Goal: Obtain resource: Obtain resource

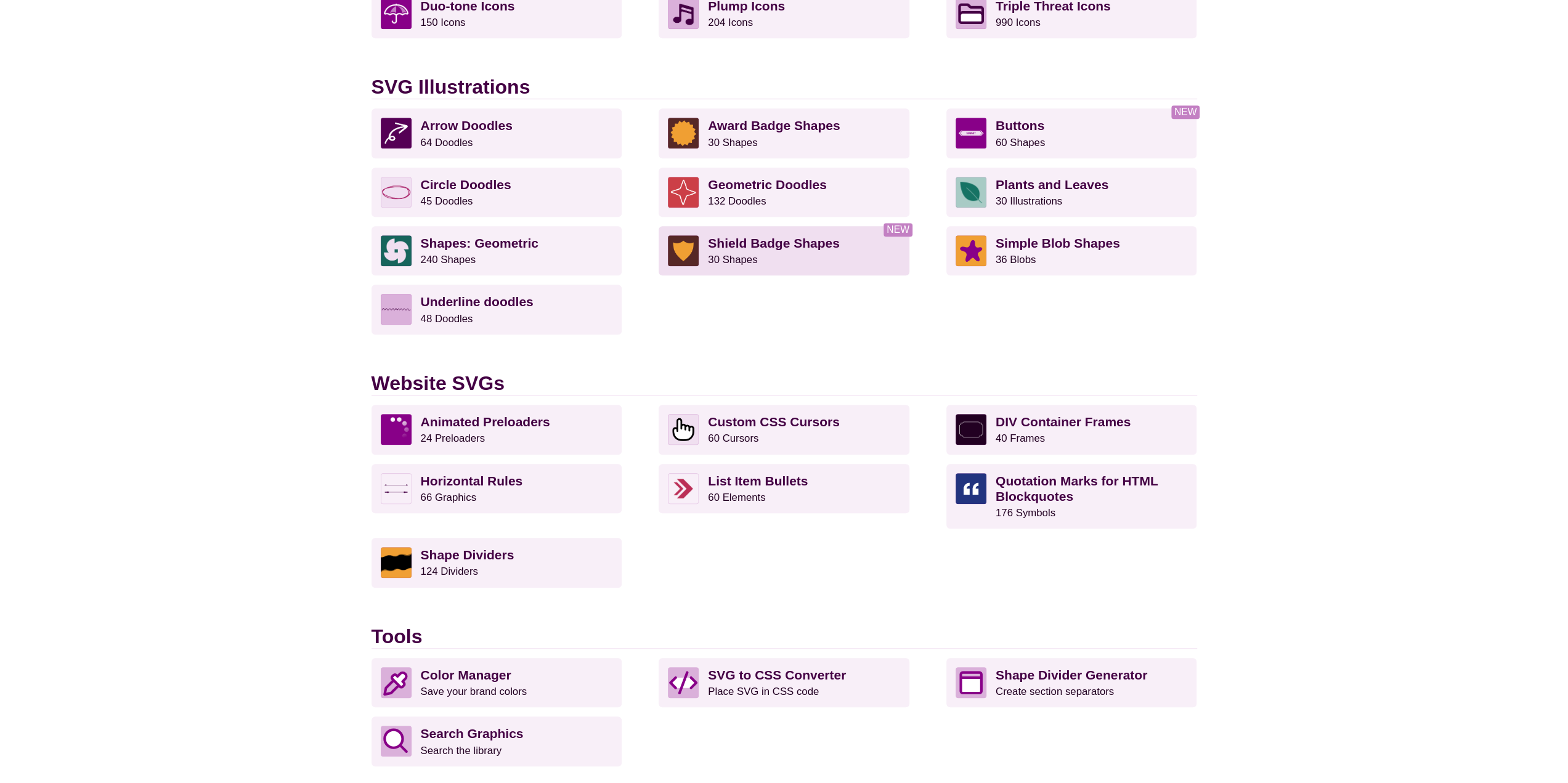
scroll to position [986, 0]
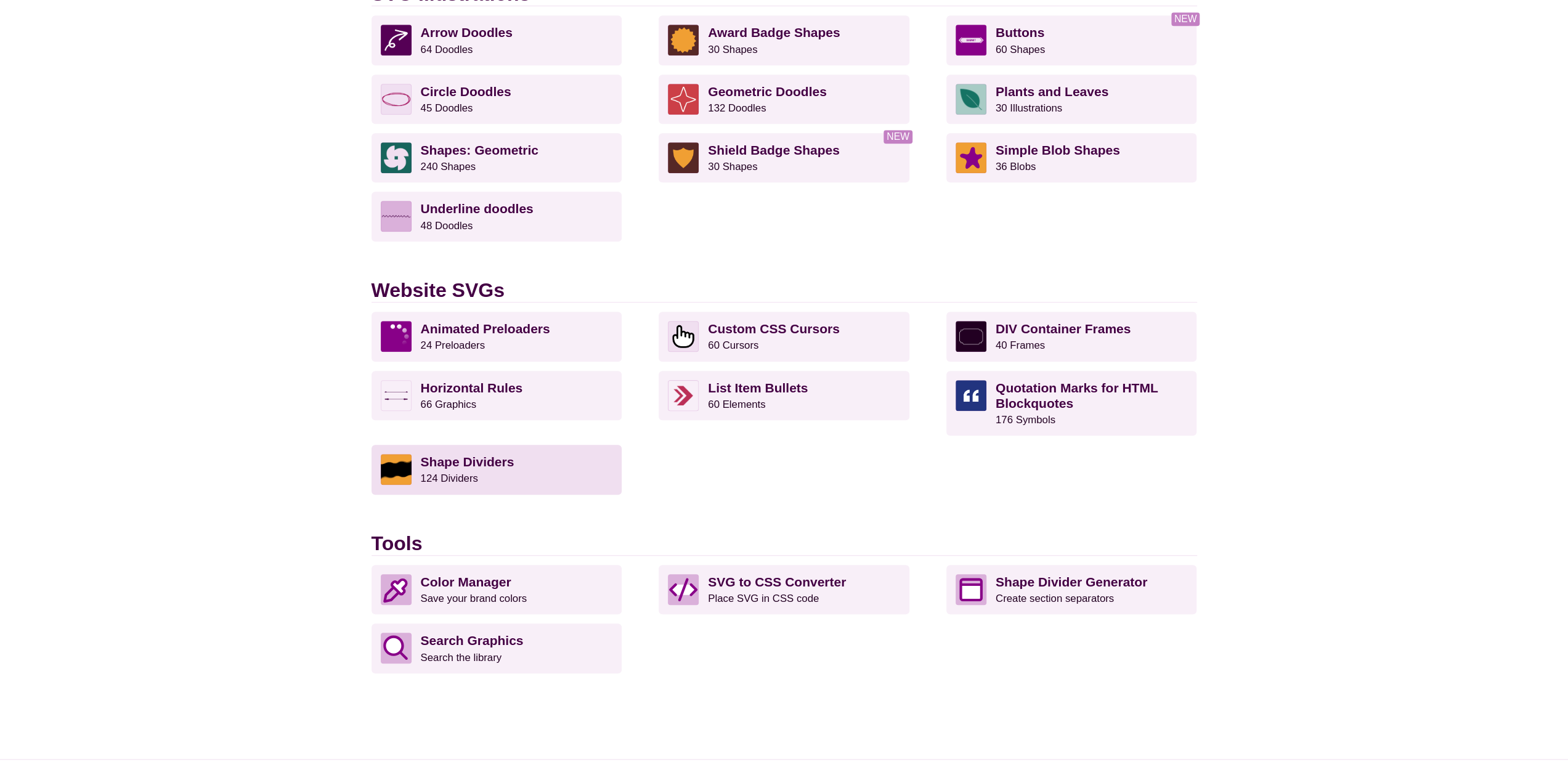
click at [506, 482] on p "Shape Dividers 124 Dividers" at bounding box center [517, 469] width 192 height 31
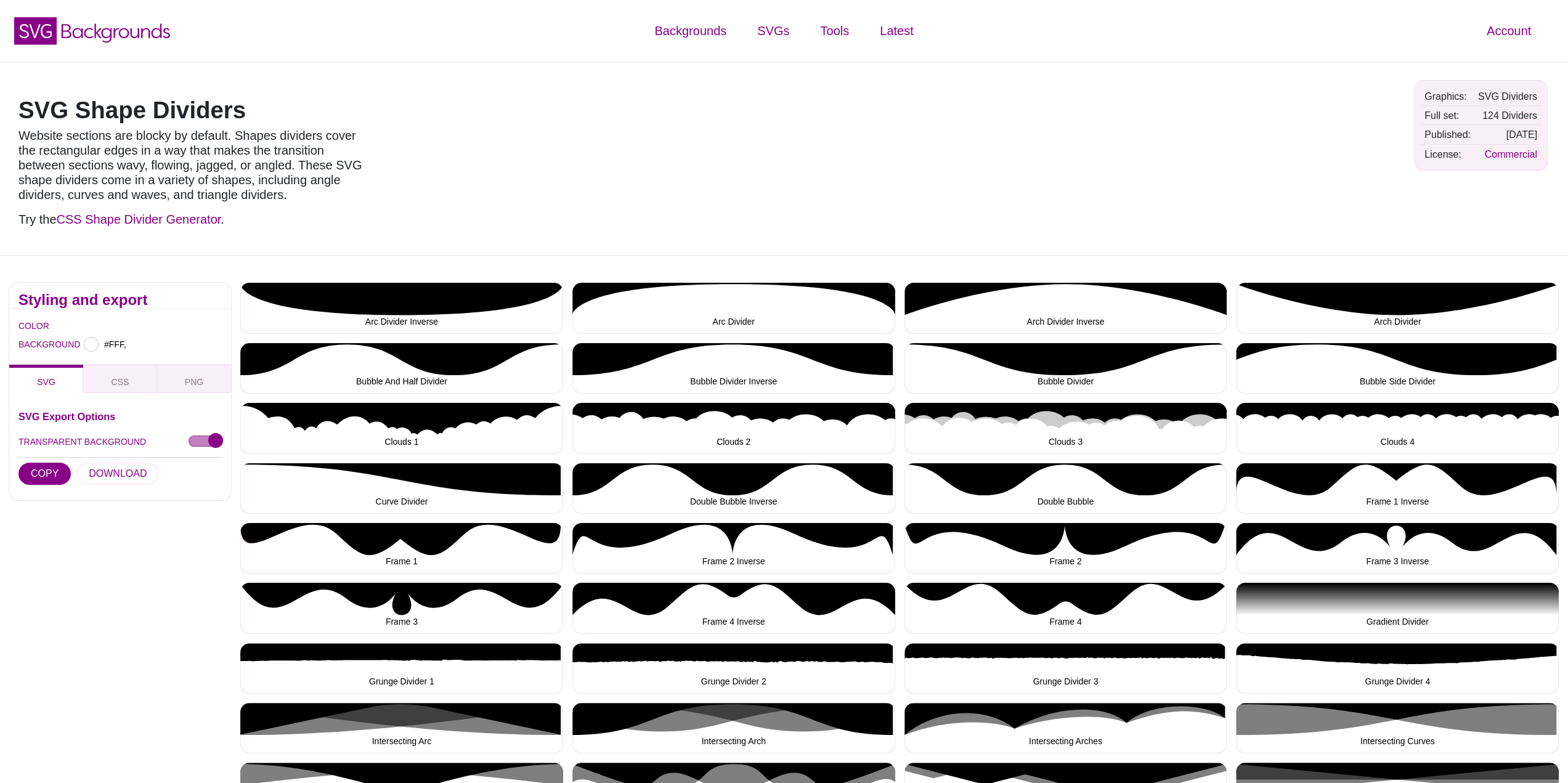
type input "#FFFFFF"
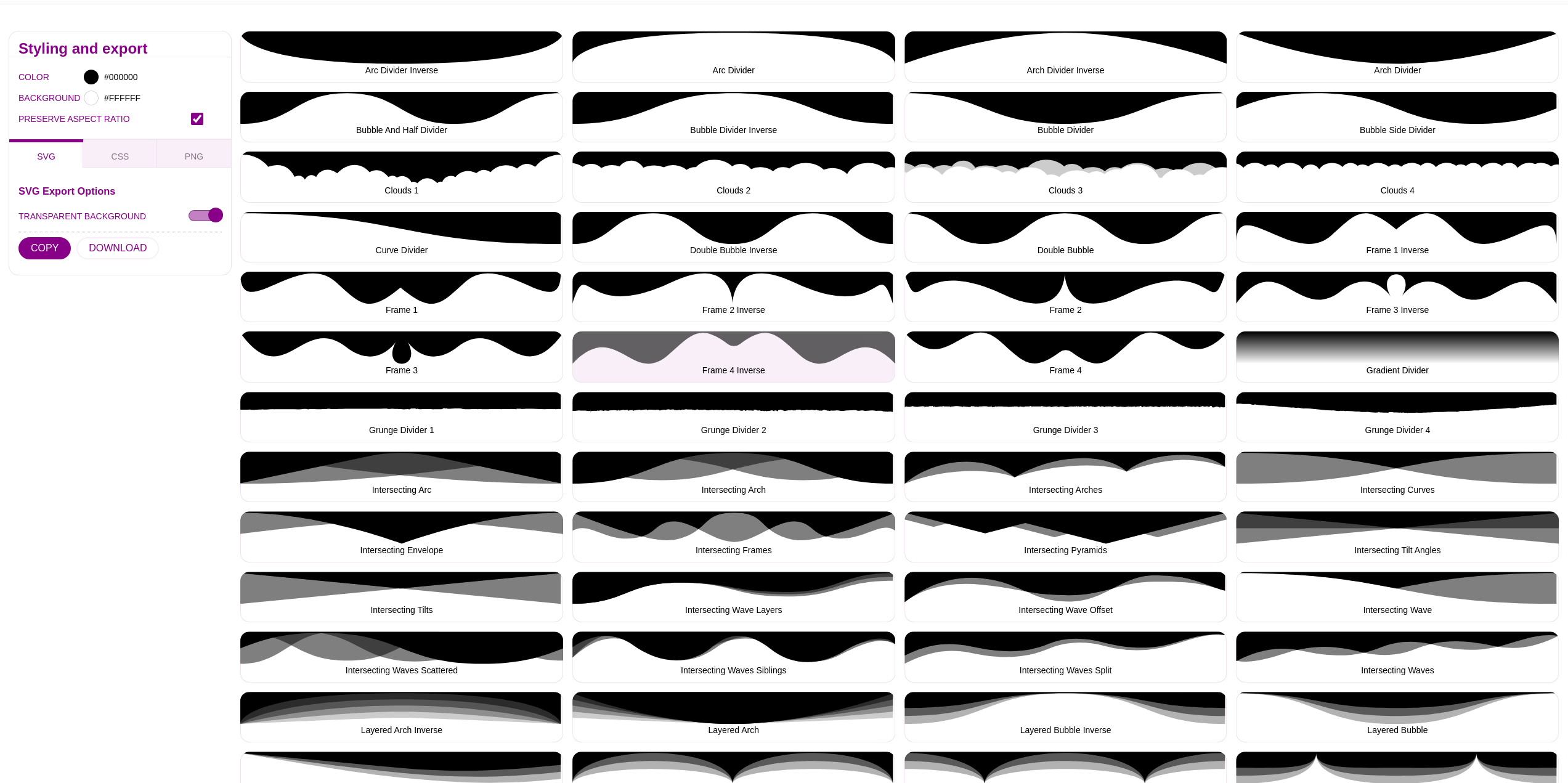
scroll to position [185, 0]
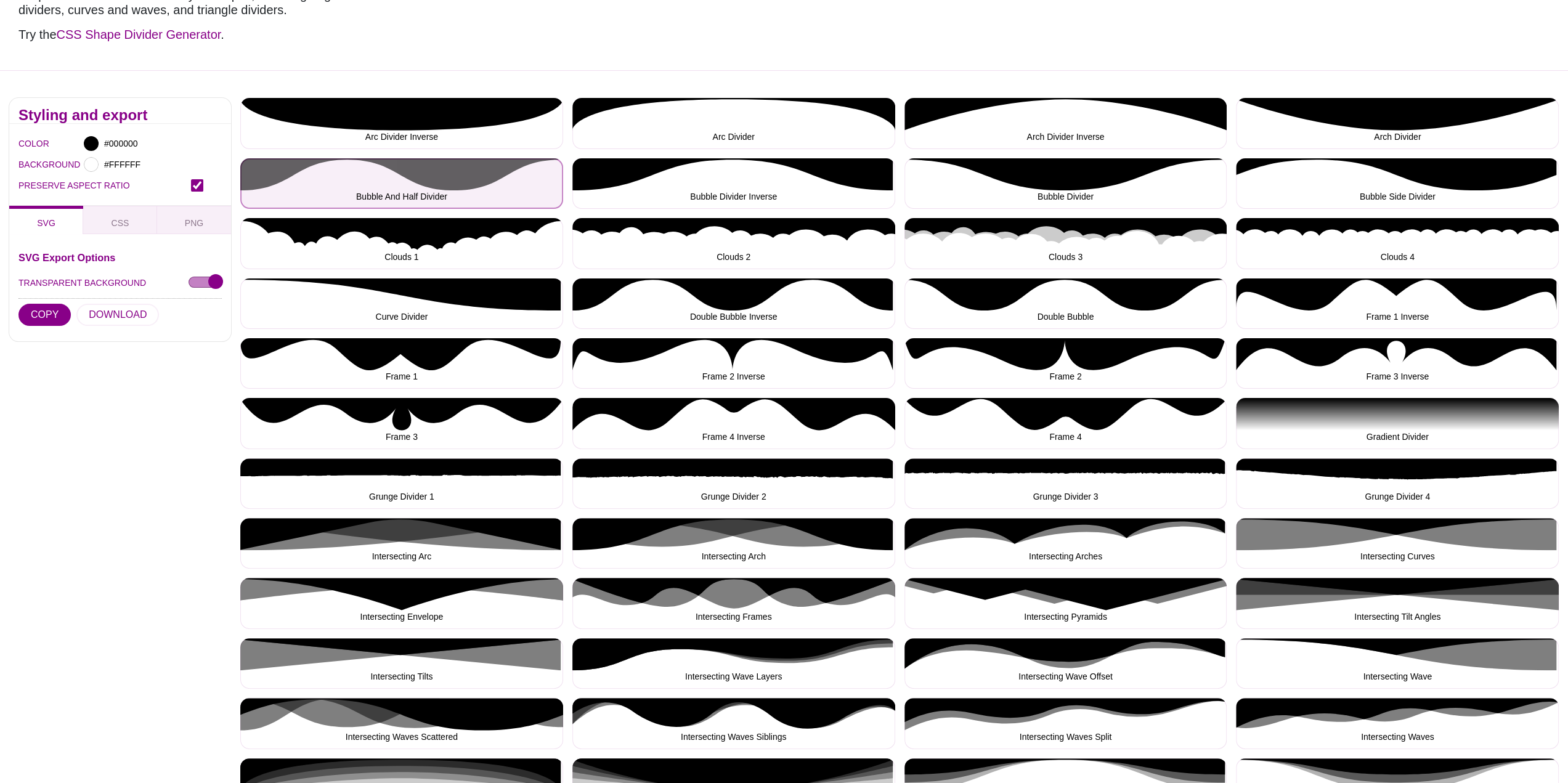
click at [485, 179] on button "Bubble And Half Divider" at bounding box center [402, 183] width 323 height 50
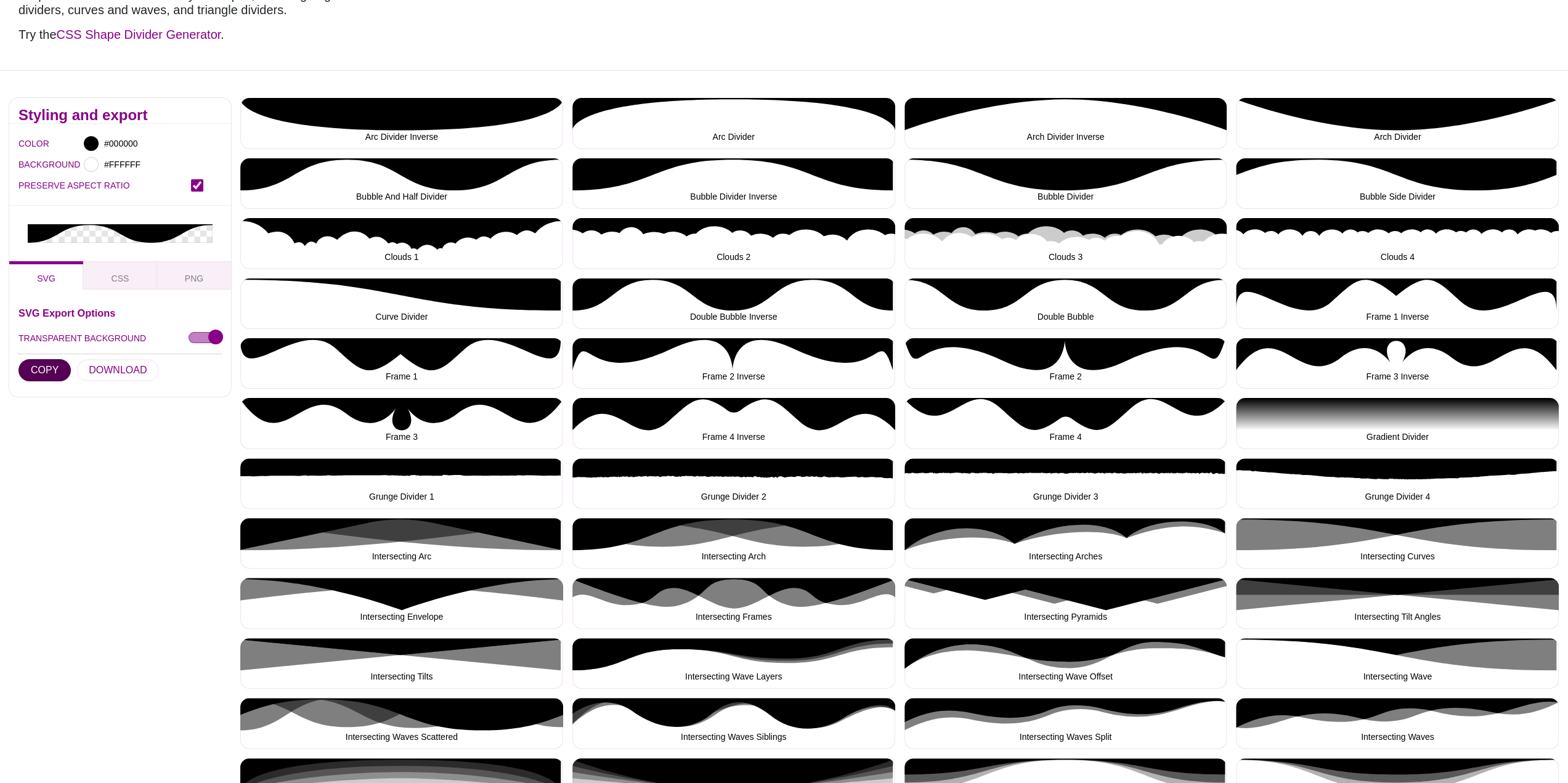
click at [45, 366] on button "COPY" at bounding box center [45, 370] width 52 height 22
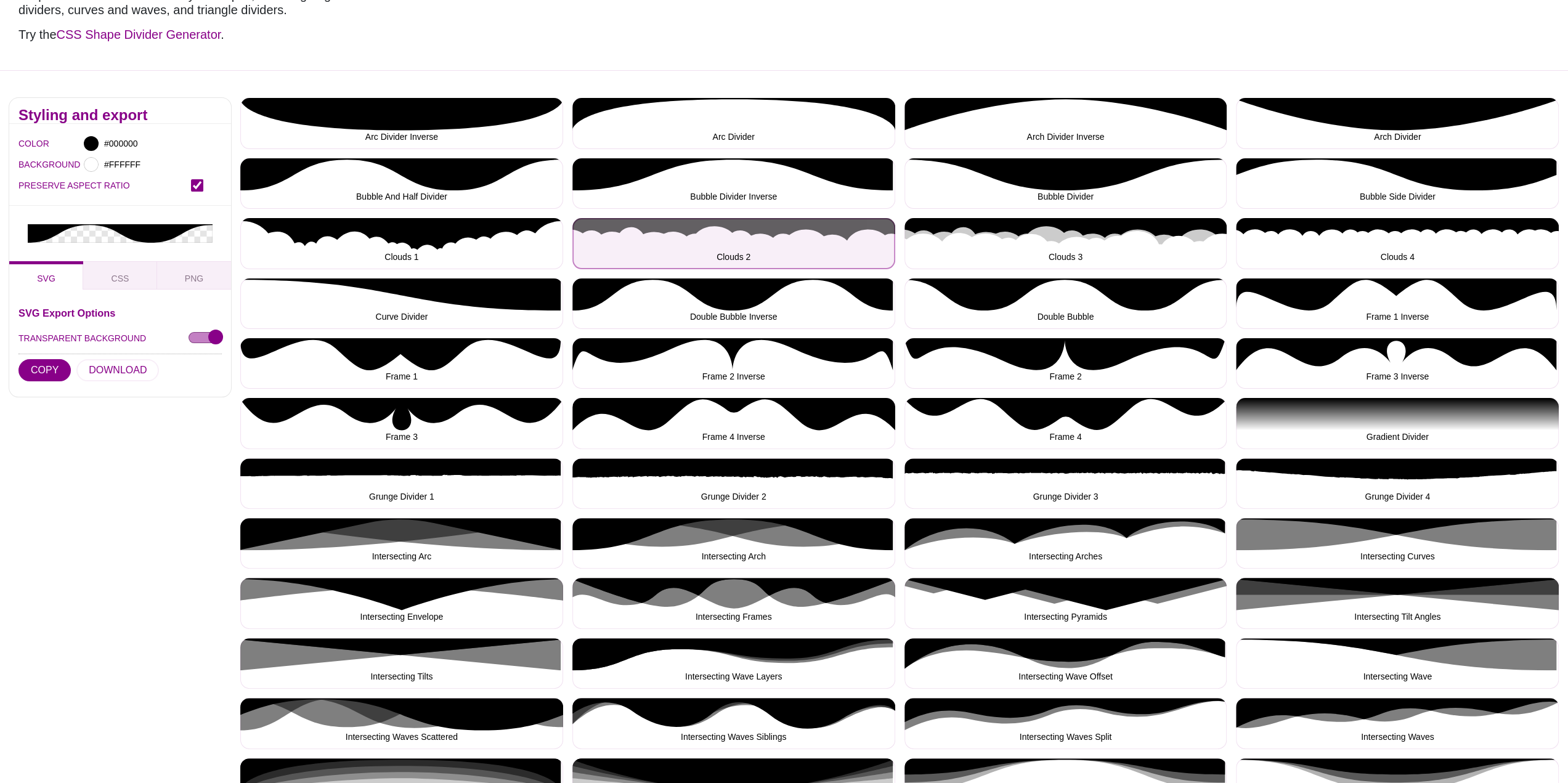
click at [677, 238] on button "Clouds 2" at bounding box center [733, 243] width 323 height 50
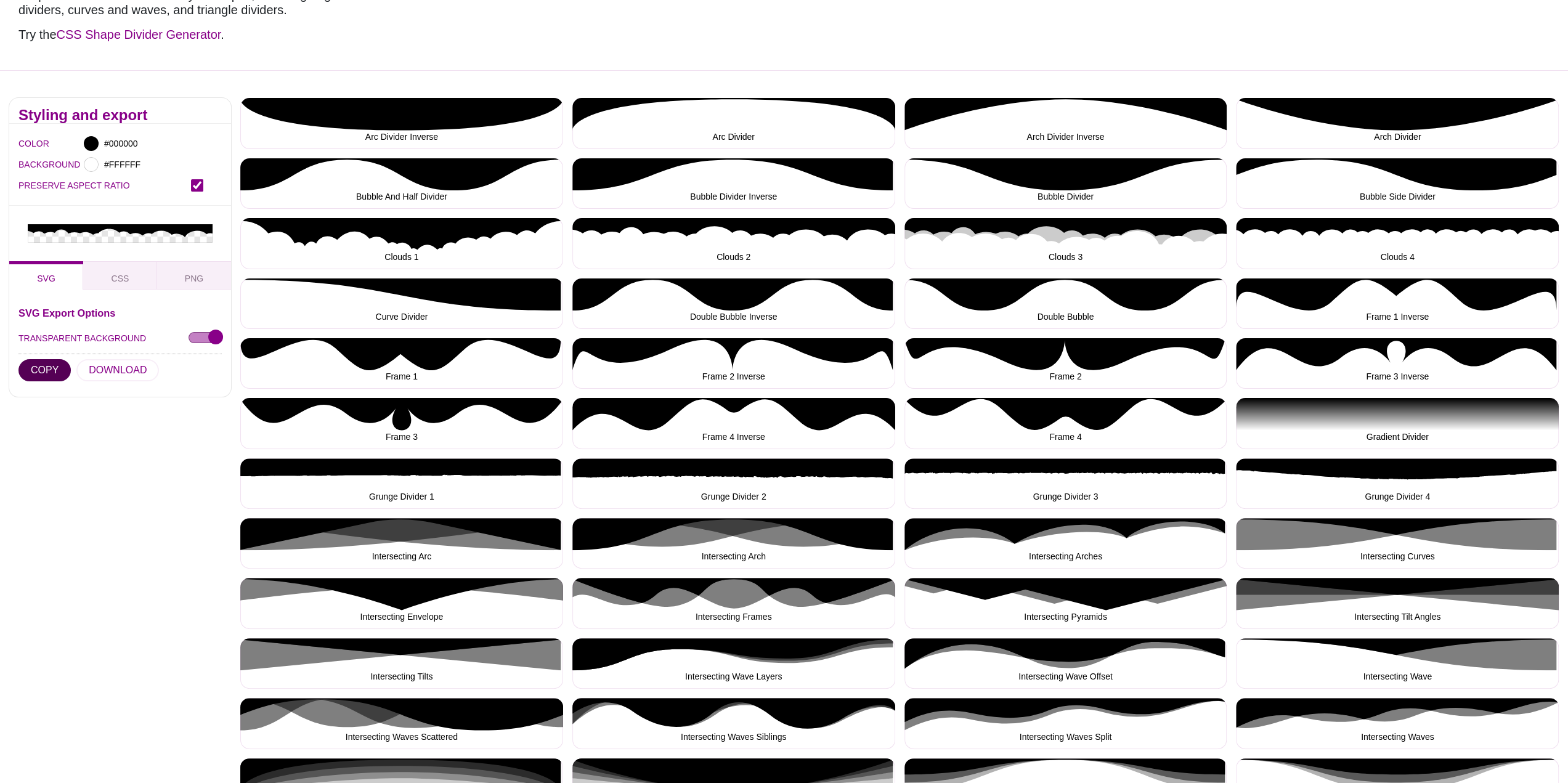
click at [45, 375] on button "COPY" at bounding box center [45, 370] width 52 height 22
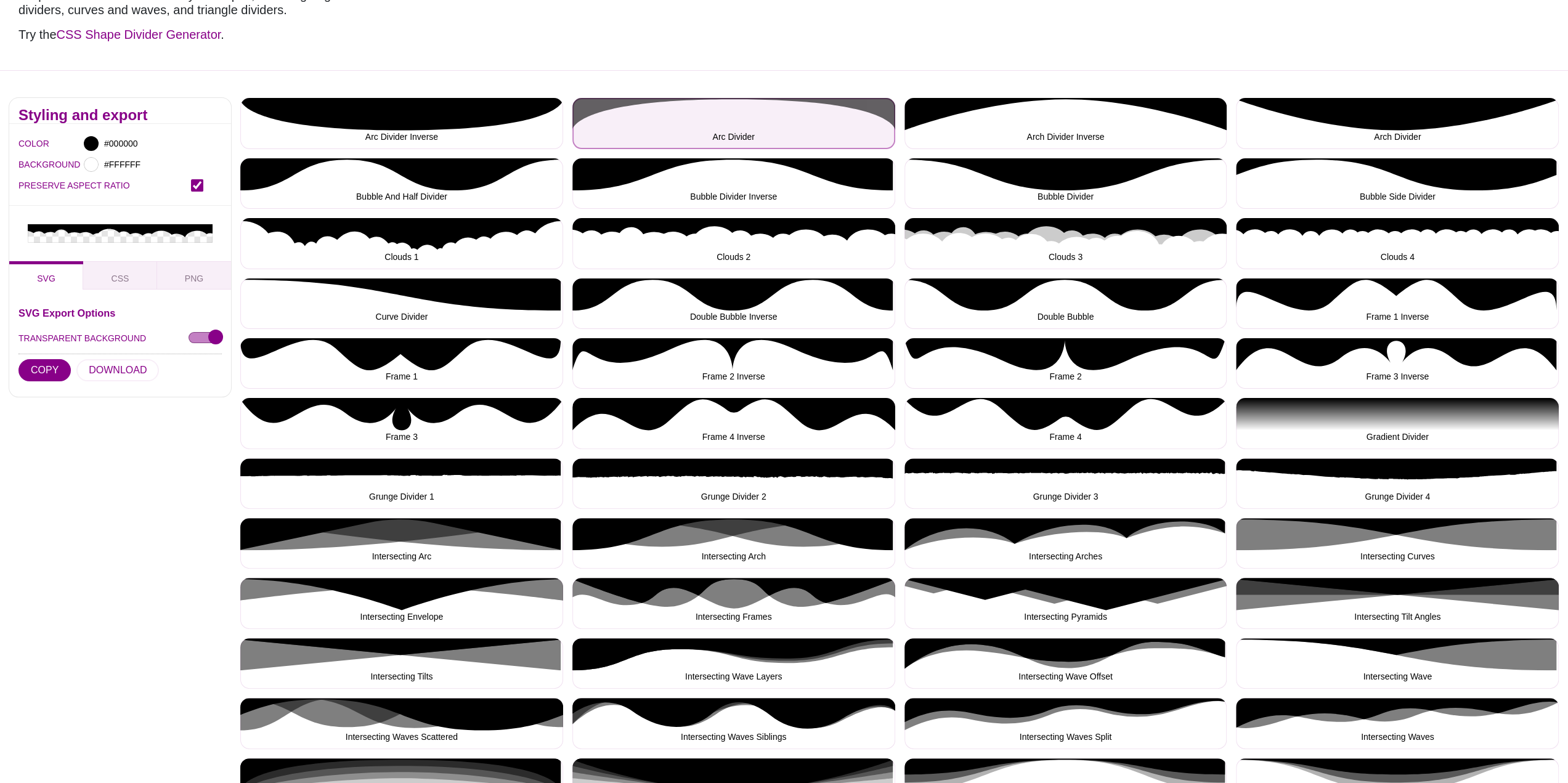
click at [759, 117] on button "Arc Divider" at bounding box center [733, 123] width 323 height 50
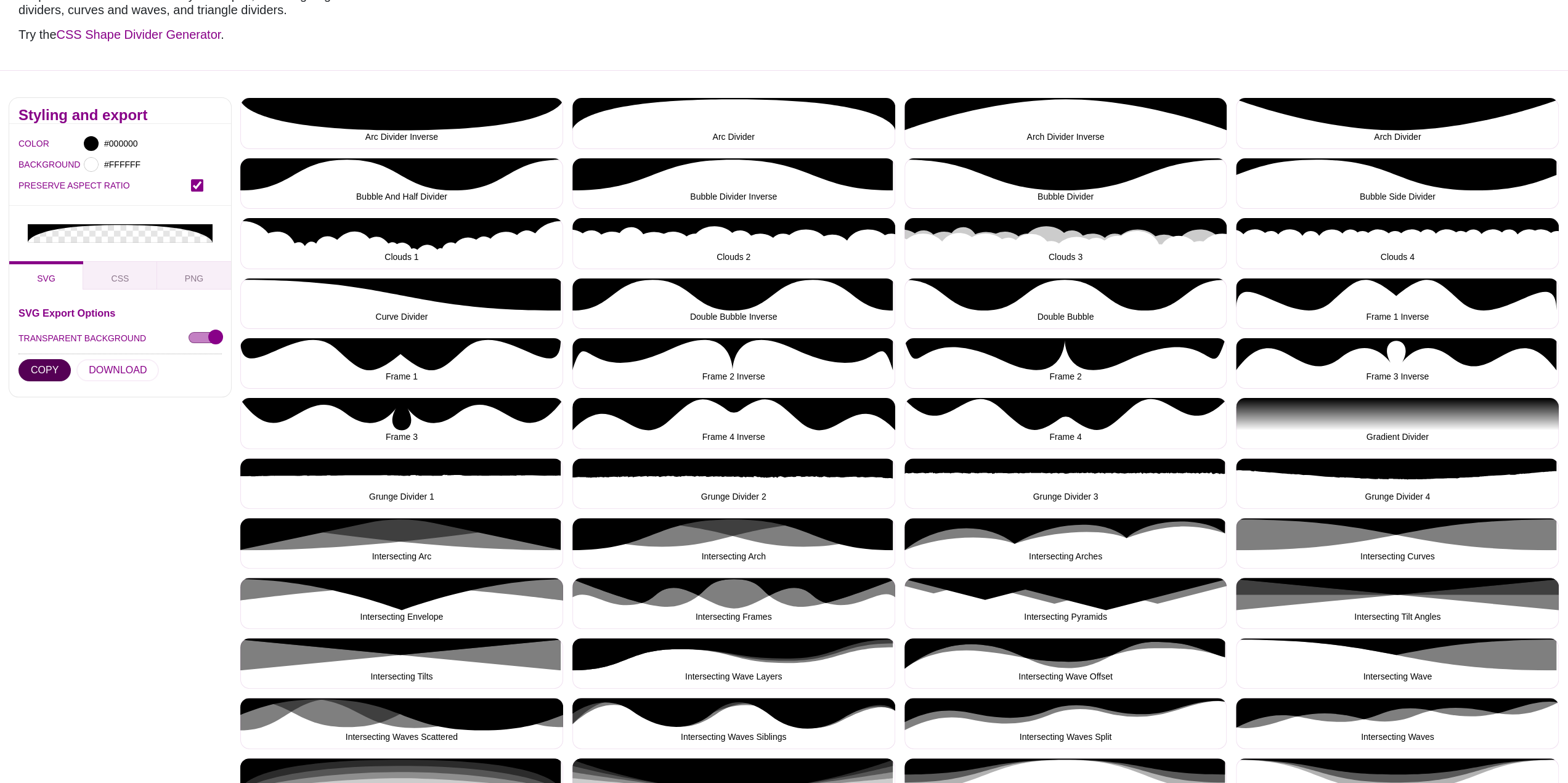
click at [50, 363] on button "COPY" at bounding box center [45, 370] width 52 height 22
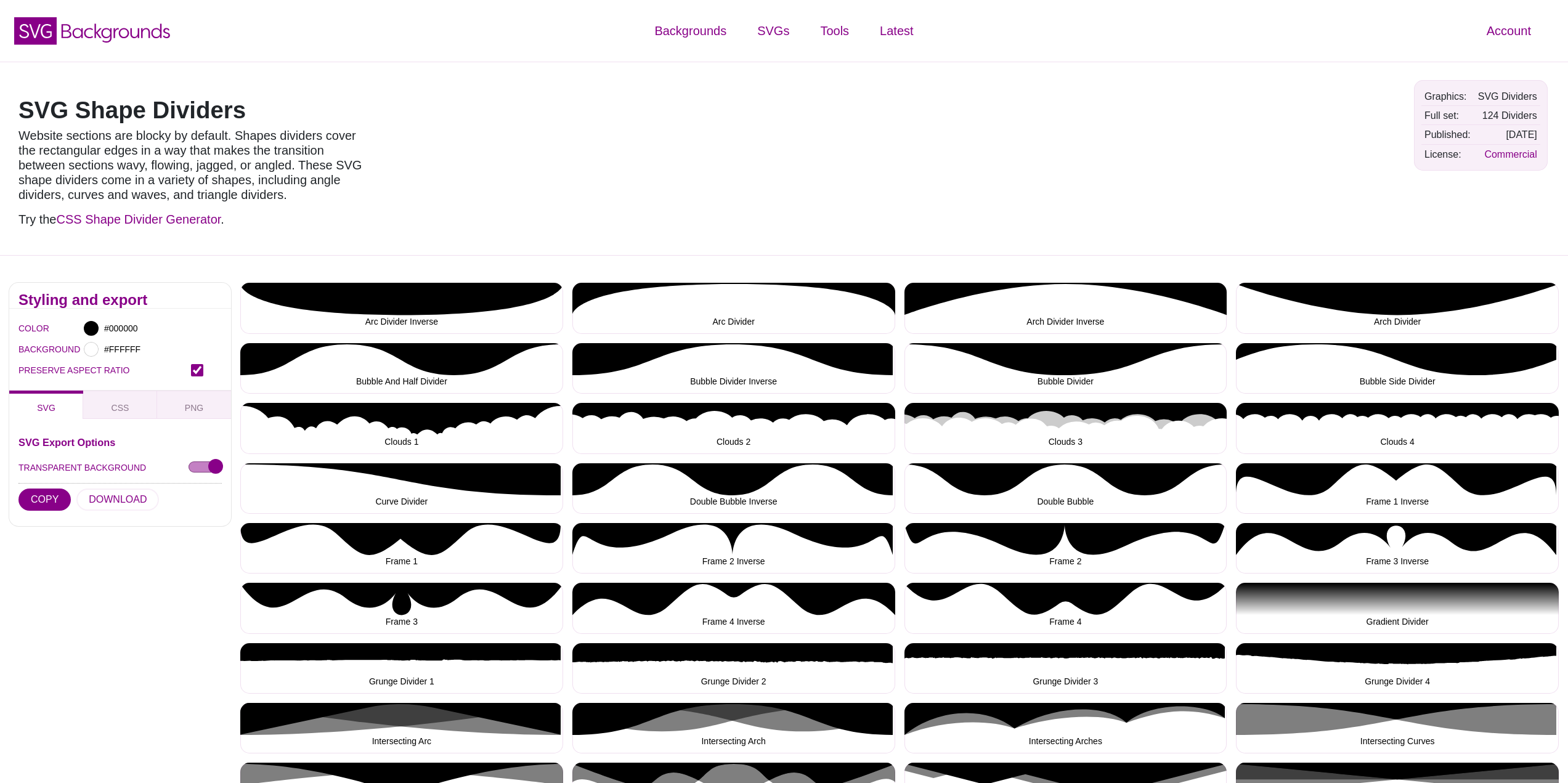
scroll to position [1540, 0]
